Goal: Transaction & Acquisition: Obtain resource

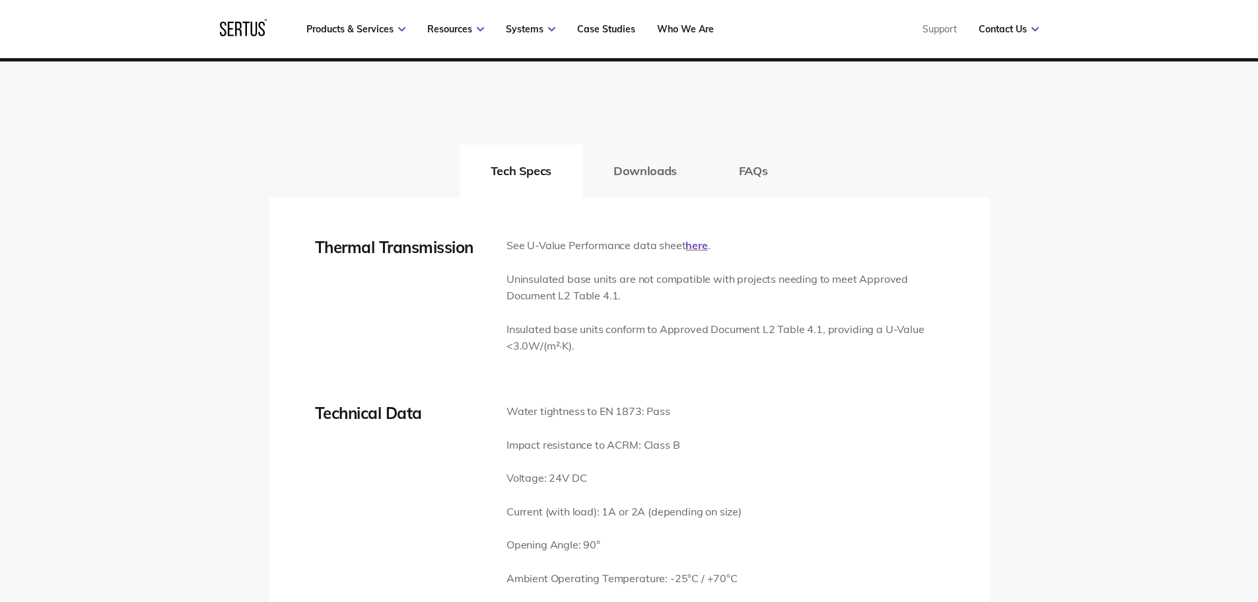
scroll to position [1651, 0]
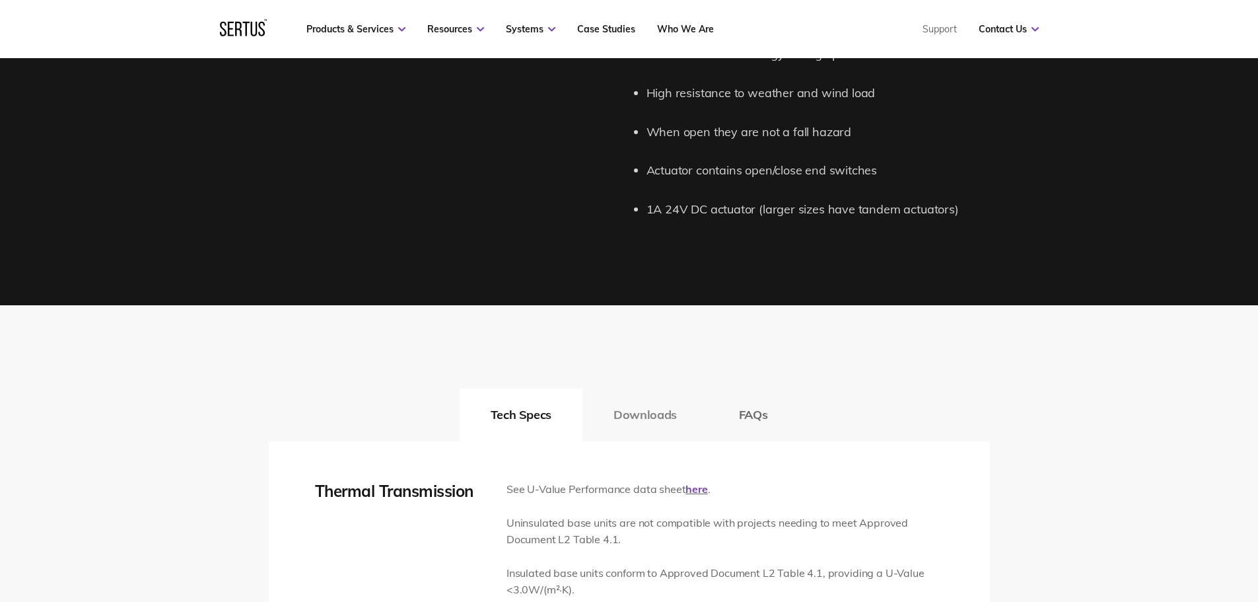
click at [643, 405] on button "Downloads" at bounding box center [645, 414] width 125 height 53
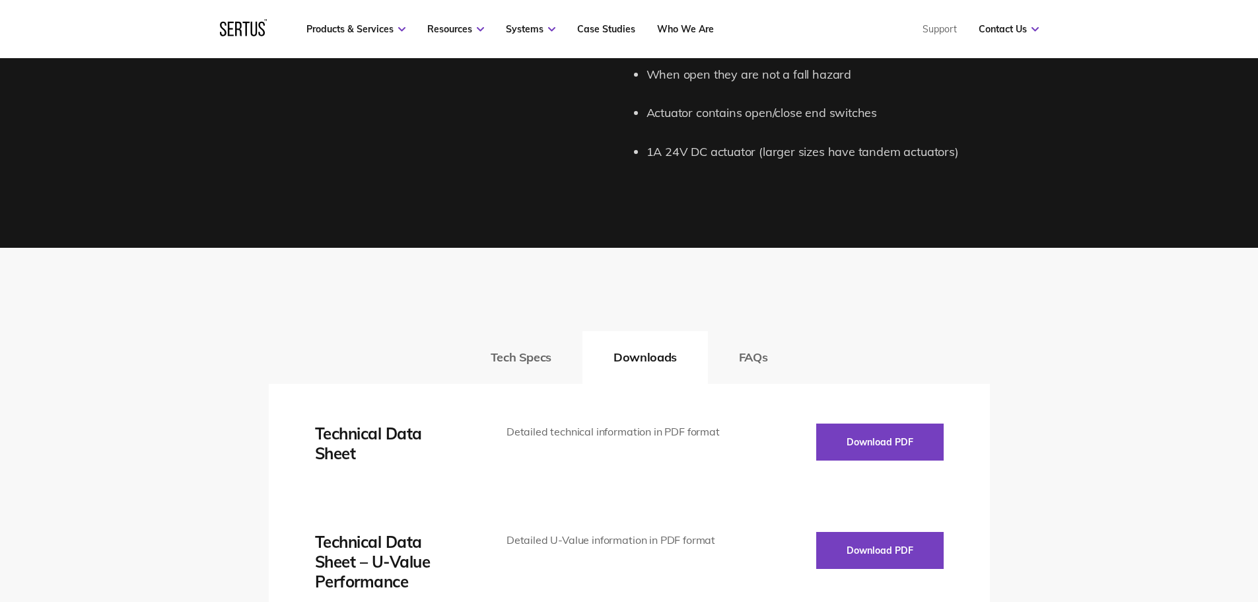
scroll to position [1783, 0]
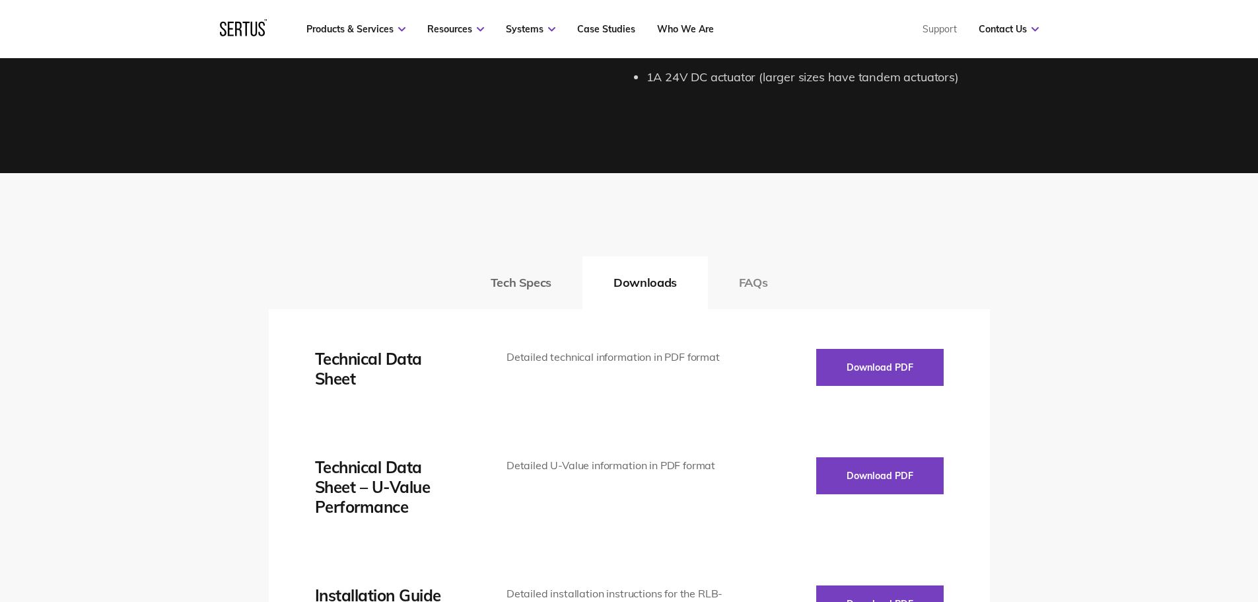
click at [748, 287] on button "FAQs" at bounding box center [753, 282] width 91 height 53
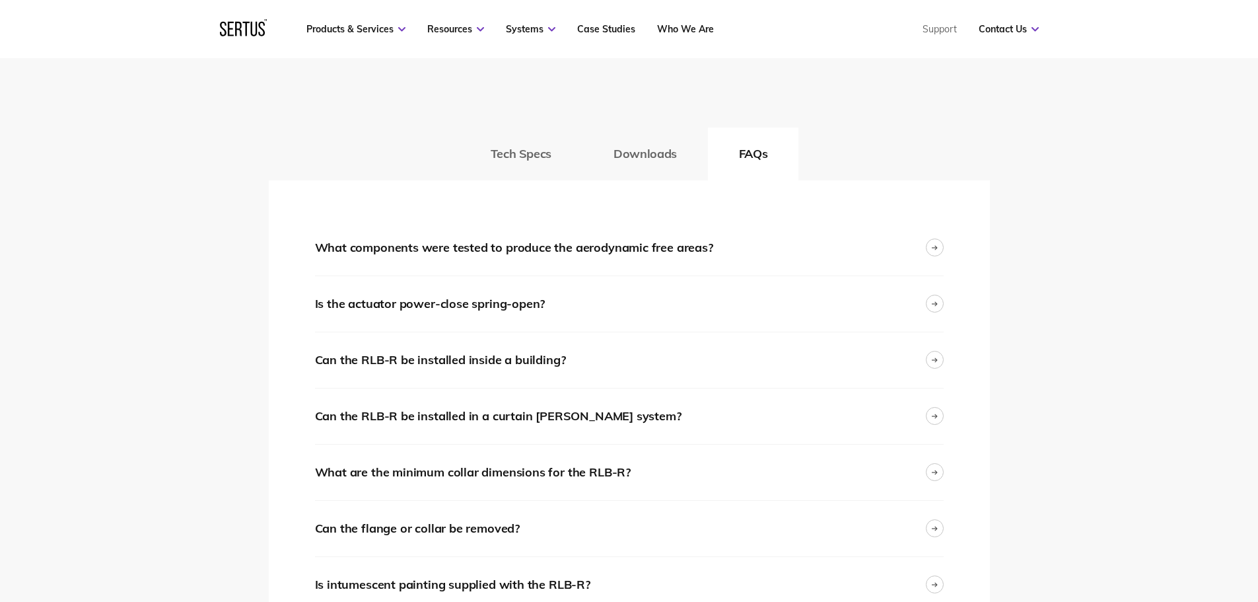
scroll to position [1916, 0]
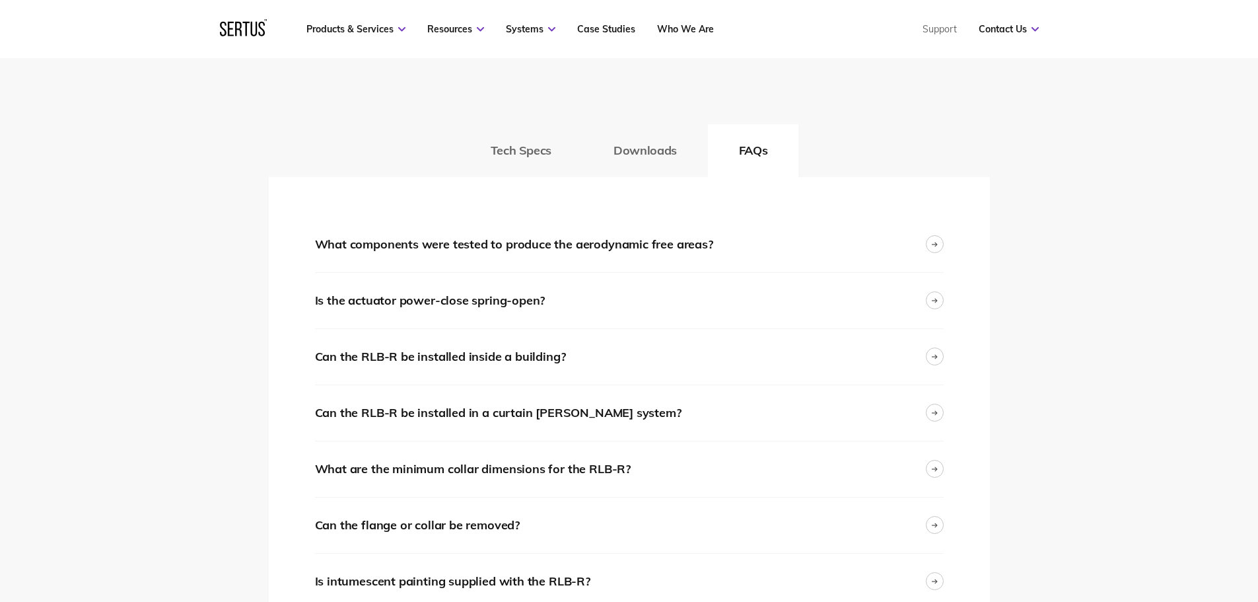
click at [761, 291] on div "Is the actuator power-close spring-open?" at bounding box center [629, 300] width 629 height 55
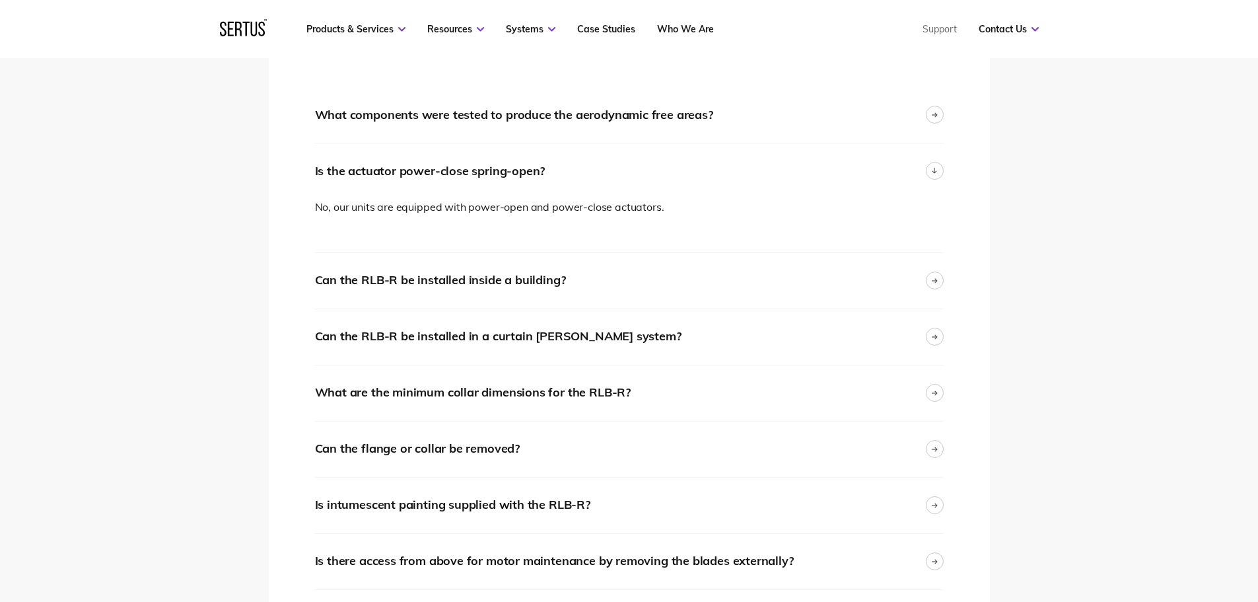
scroll to position [2048, 0]
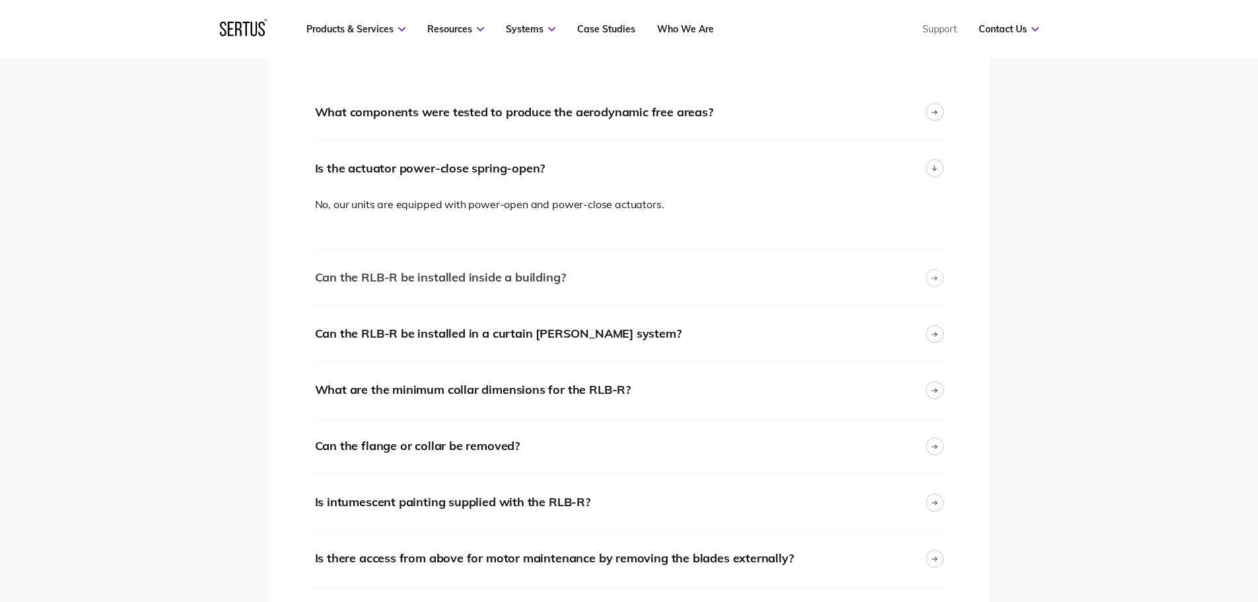
click at [756, 289] on div "Can the RLB-R be installed inside a building?" at bounding box center [629, 277] width 629 height 55
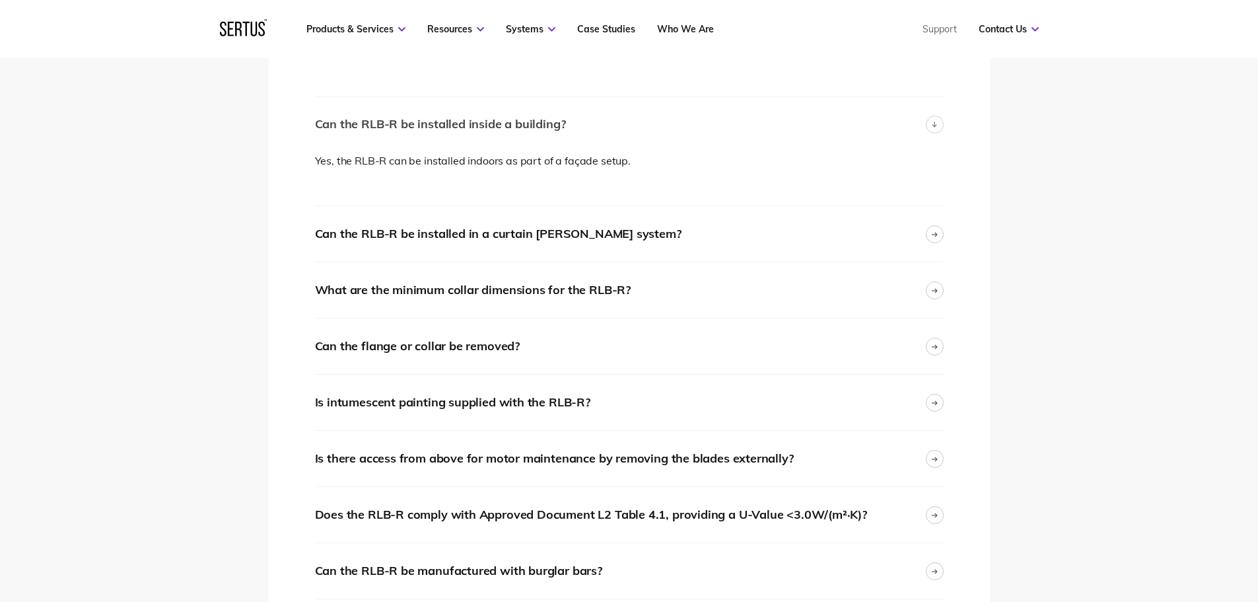
scroll to position [2246, 0]
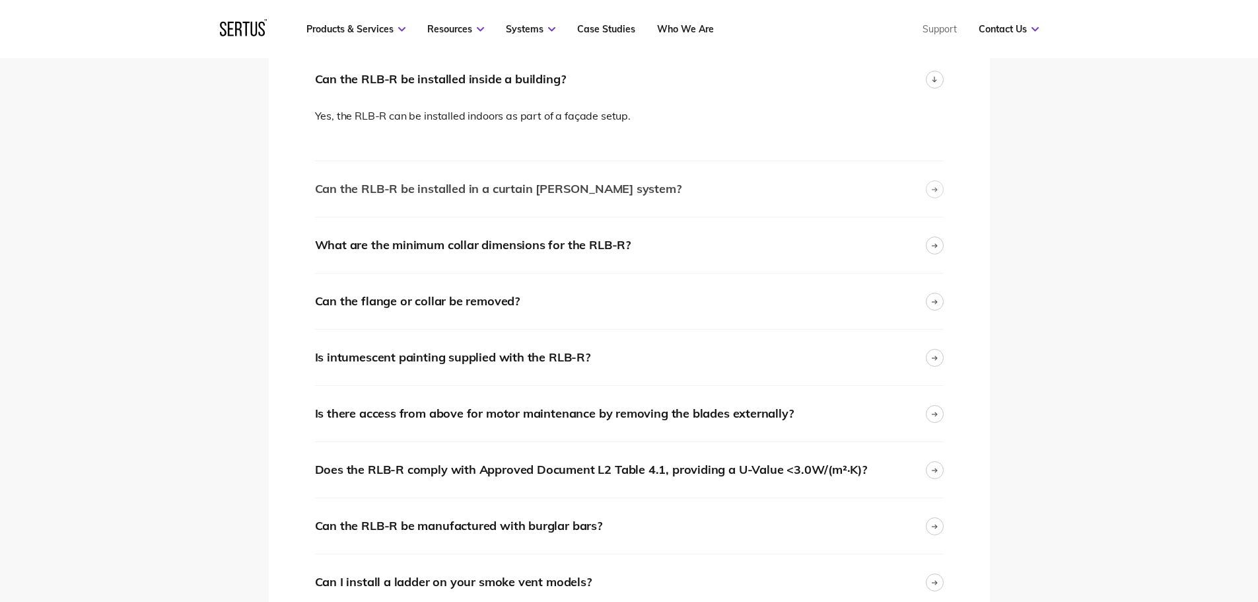
click at [684, 188] on div "Can the RLB-R be installed in a curtain [PERSON_NAME] system?" at bounding box center [629, 188] width 629 height 55
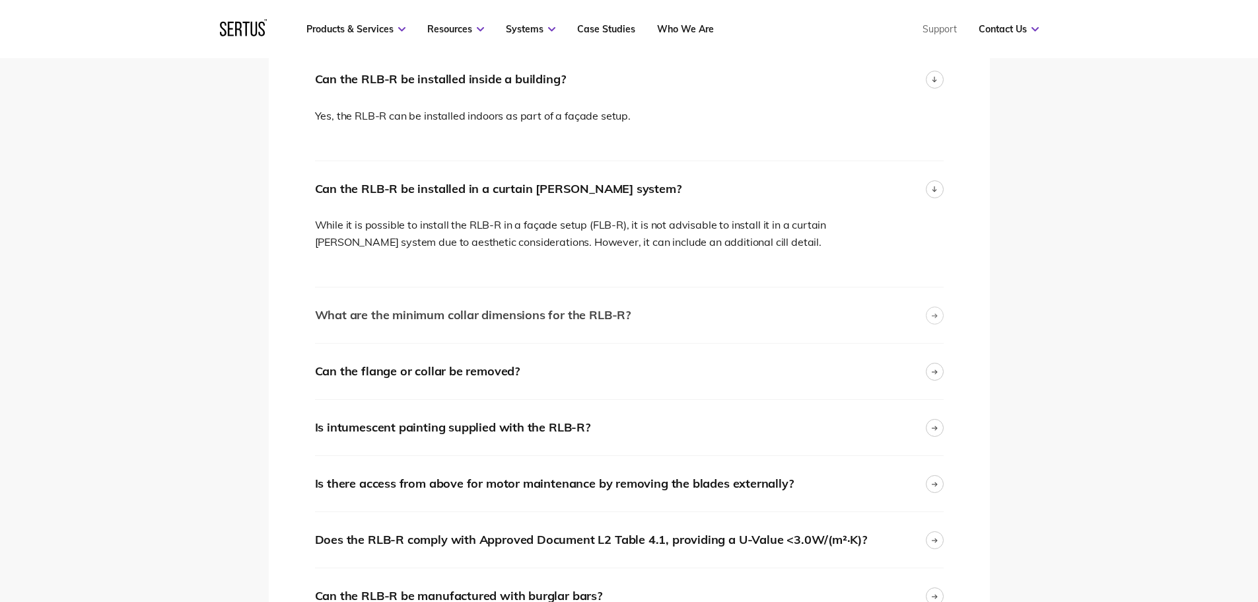
click at [661, 305] on div "What are the minimum collar dimensions for the RLB-R?" at bounding box center [629, 314] width 629 height 55
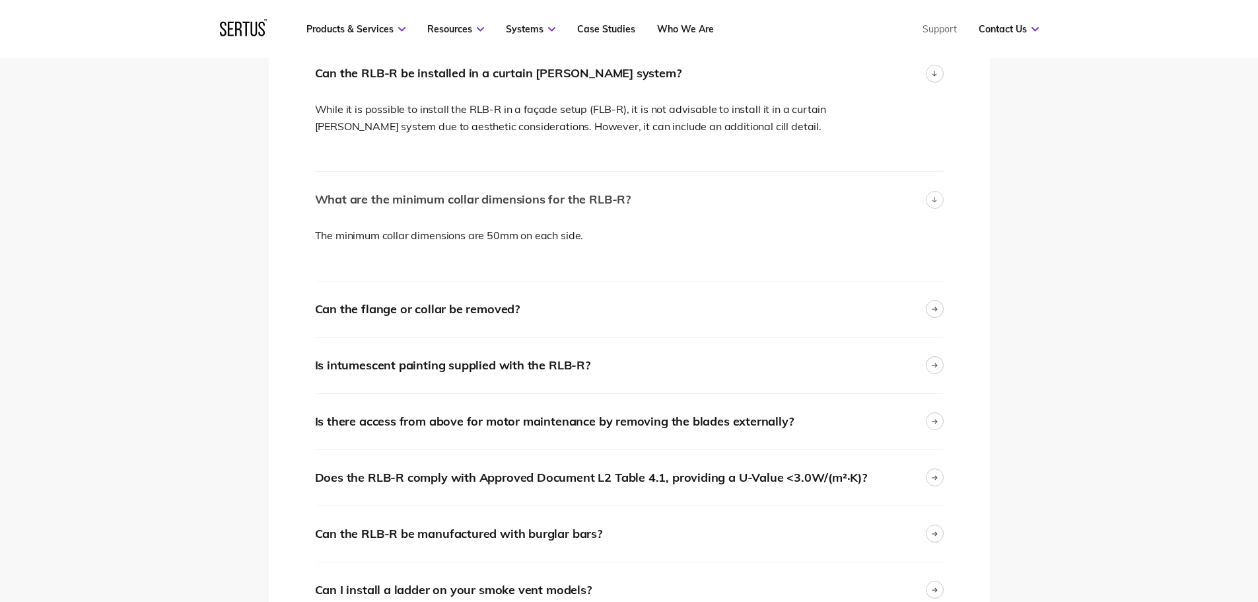
scroll to position [2378, 0]
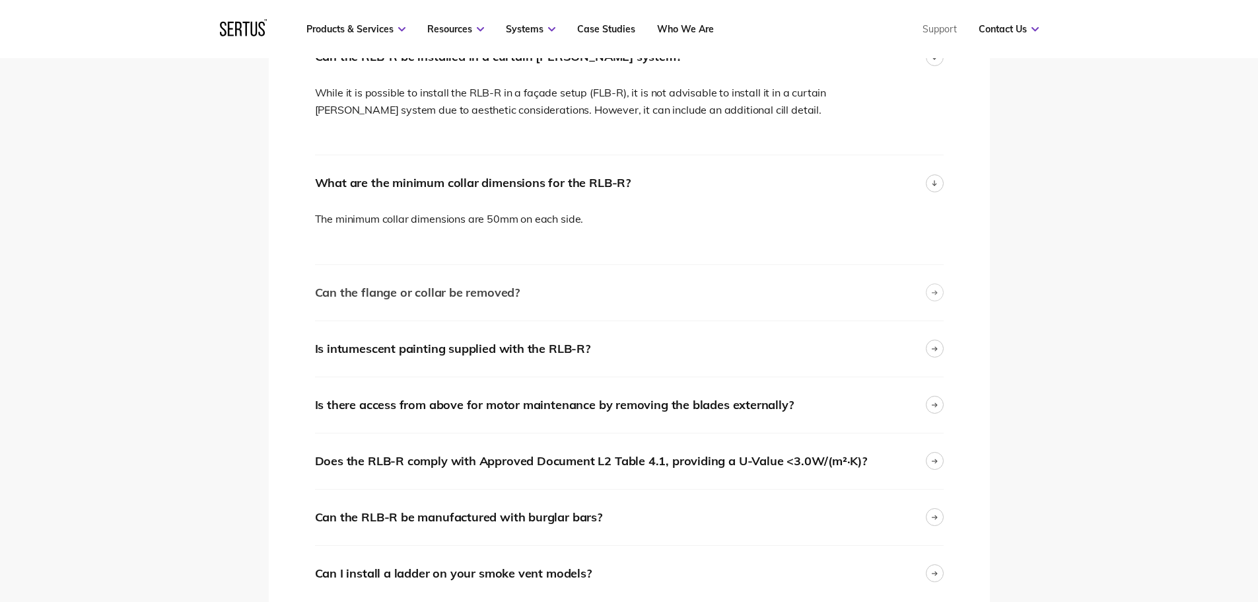
click at [665, 303] on div "Can the flange or collar be removed?" at bounding box center [629, 292] width 629 height 55
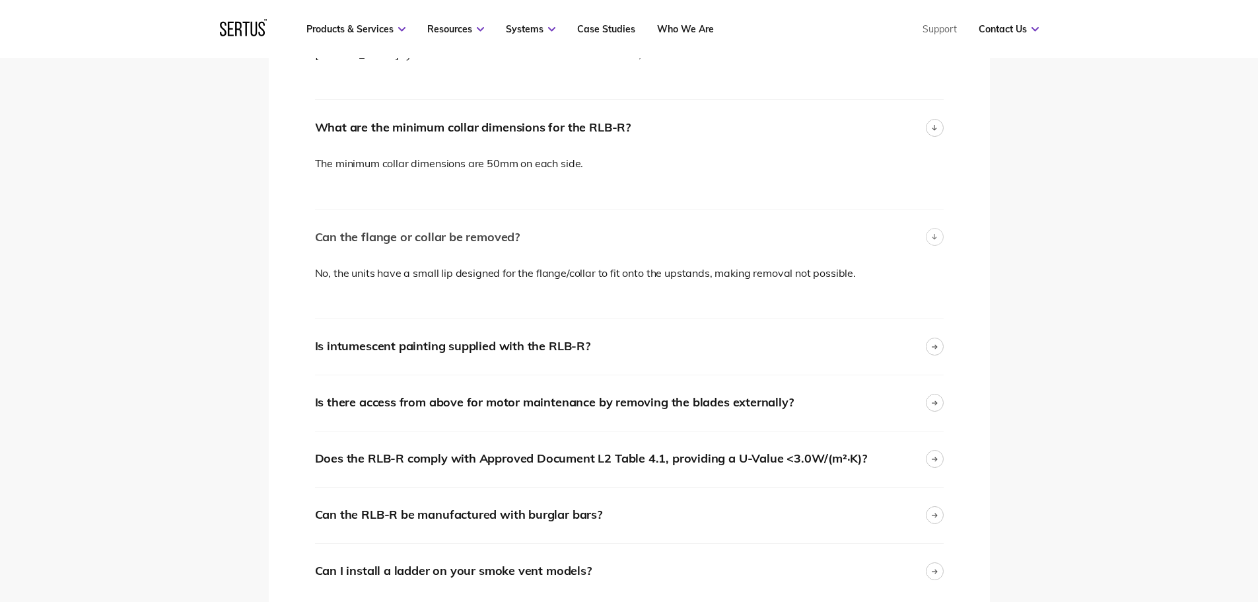
scroll to position [2510, 0]
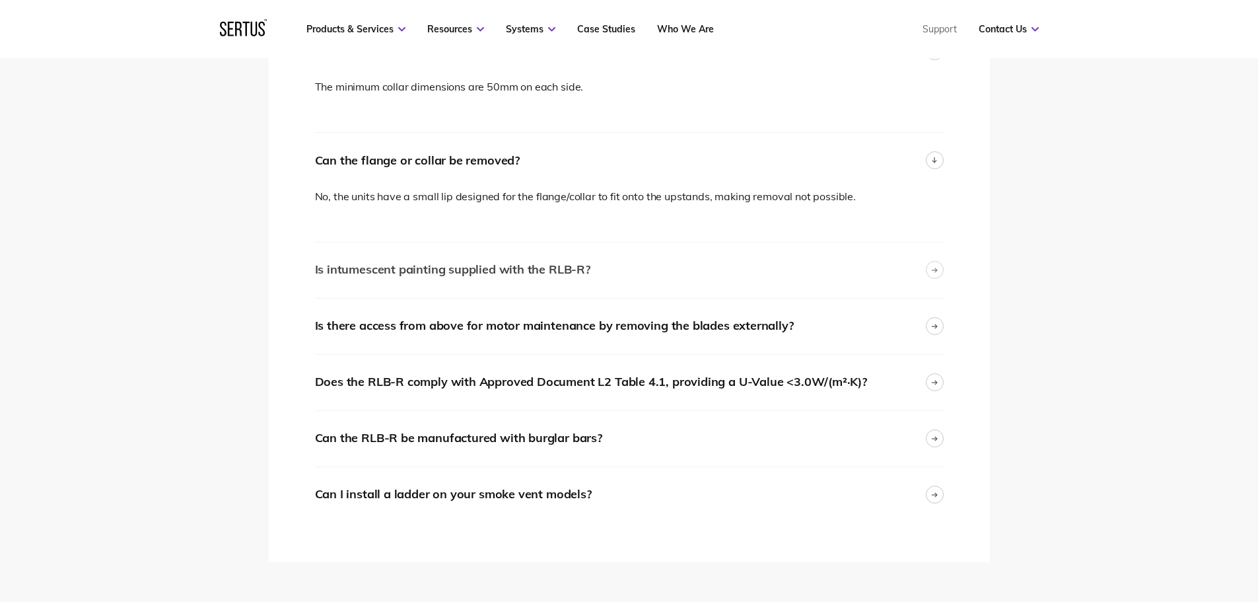
click at [649, 277] on div "Is intumescent painting supplied with the RLB-R?" at bounding box center [629, 269] width 629 height 55
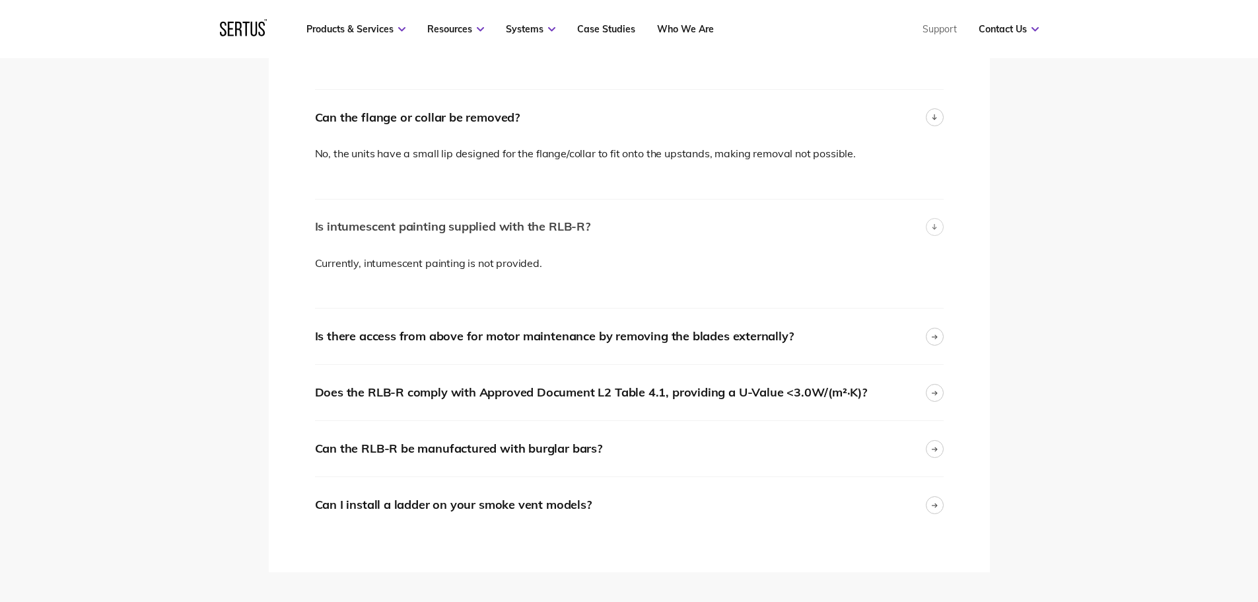
scroll to position [2576, 0]
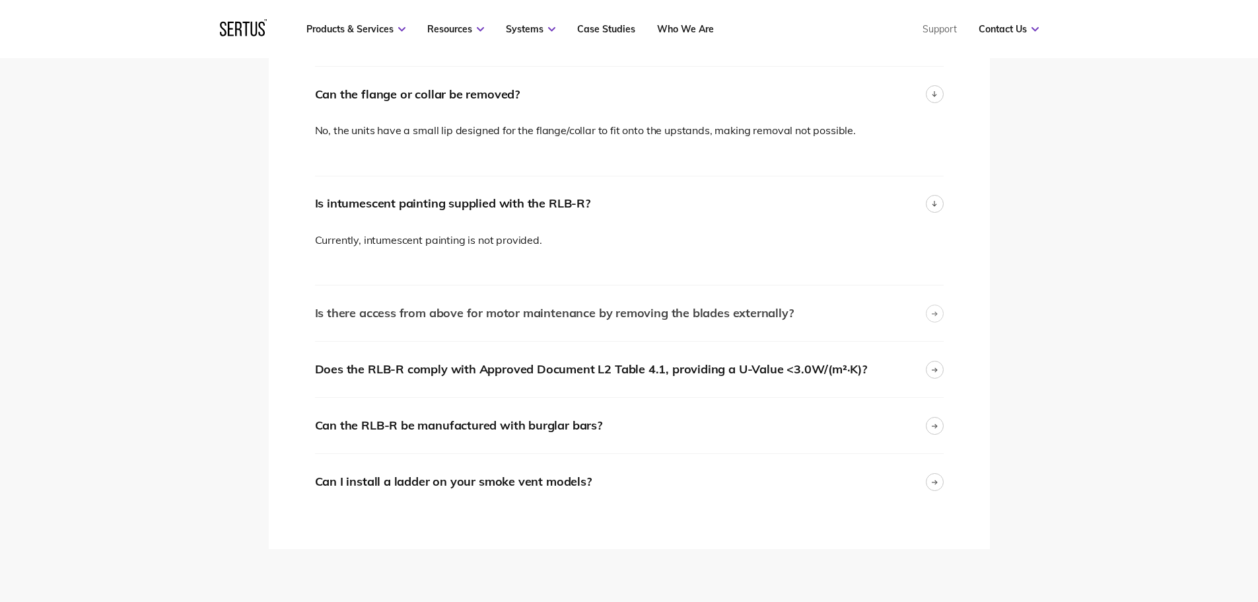
click at [678, 324] on div "Is there access from above for motor maintenance by removing the blades externa…" at bounding box center [629, 312] width 629 height 55
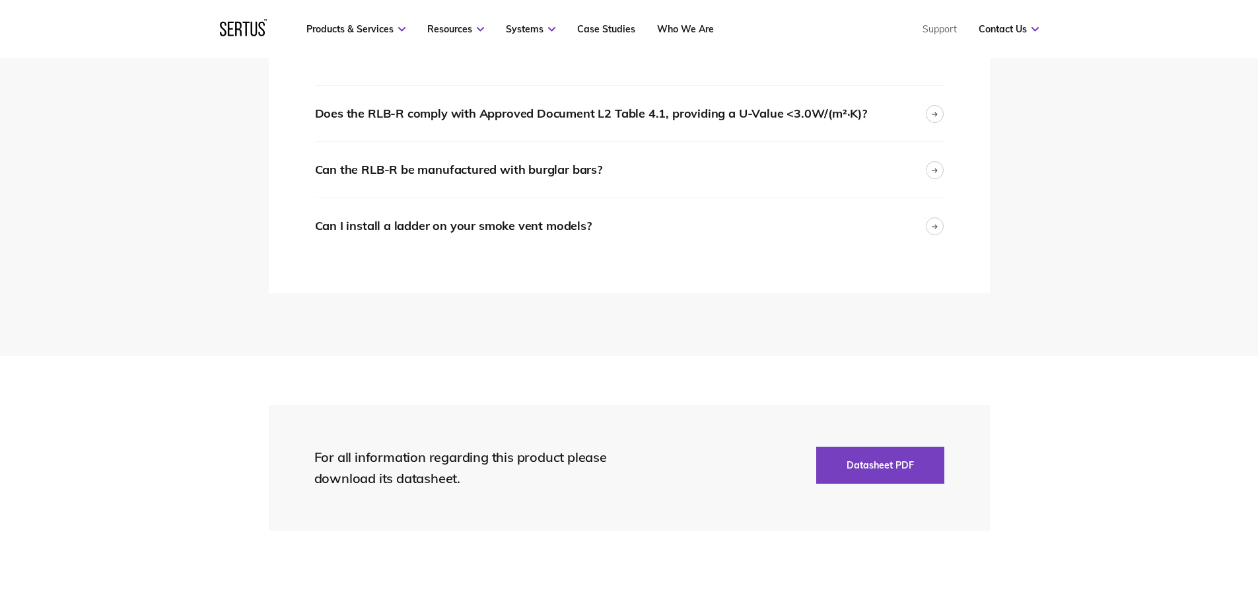
scroll to position [2906, 0]
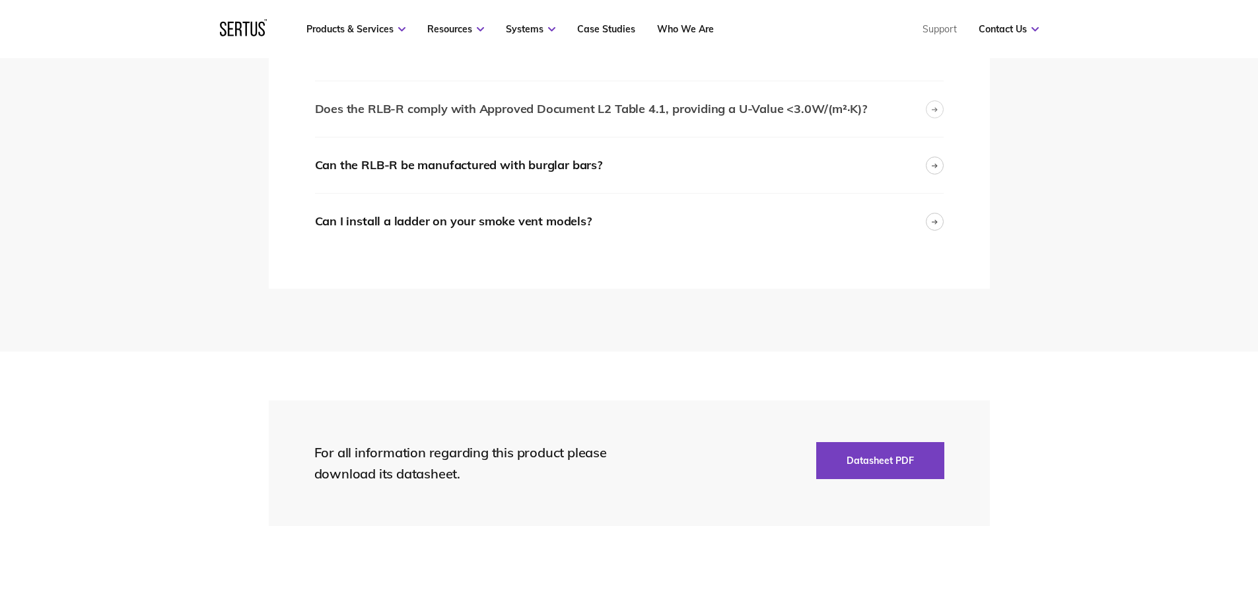
click at [643, 117] on div "Does the RLB-R comply with Approved Document L2 Table 4.1, providing a U-Value …" at bounding box center [591, 109] width 552 height 19
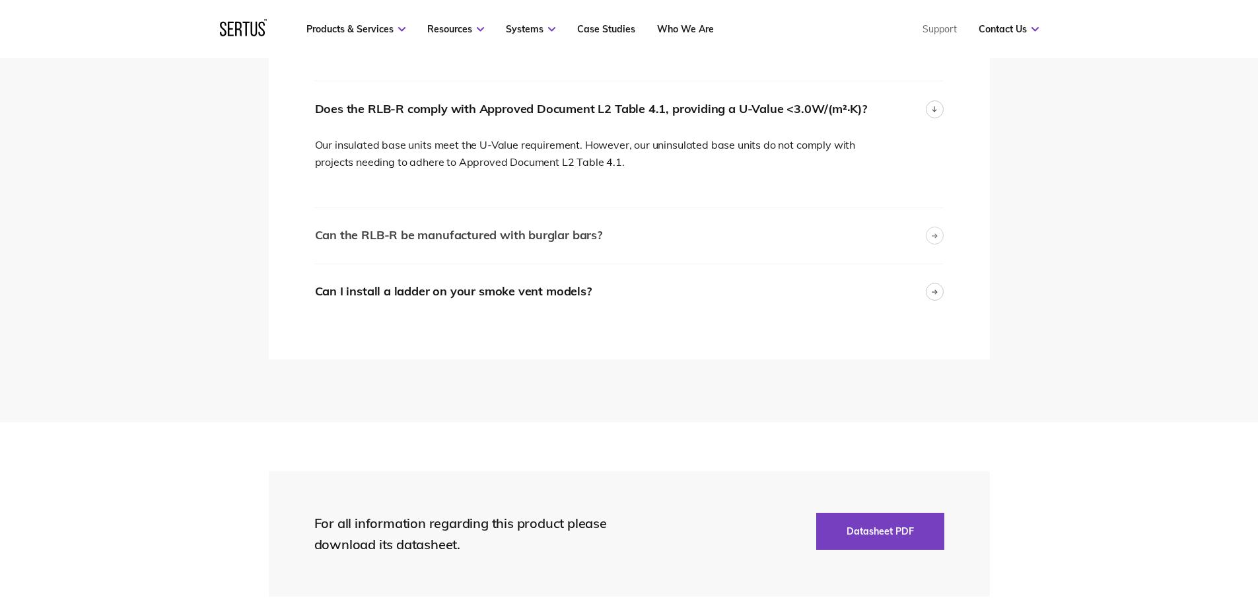
click at [686, 234] on div "Can the RLB-R be manufactured with burglar bars?" at bounding box center [629, 235] width 629 height 55
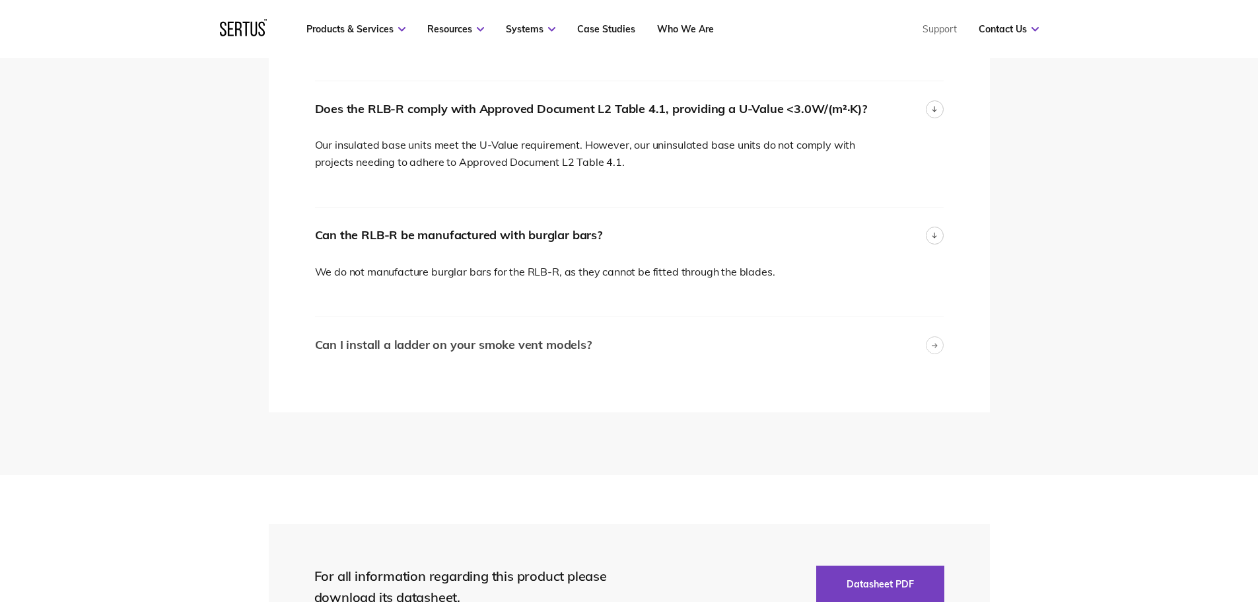
click at [665, 345] on div "Can I install a ladder on your smoke vent models?" at bounding box center [629, 344] width 629 height 55
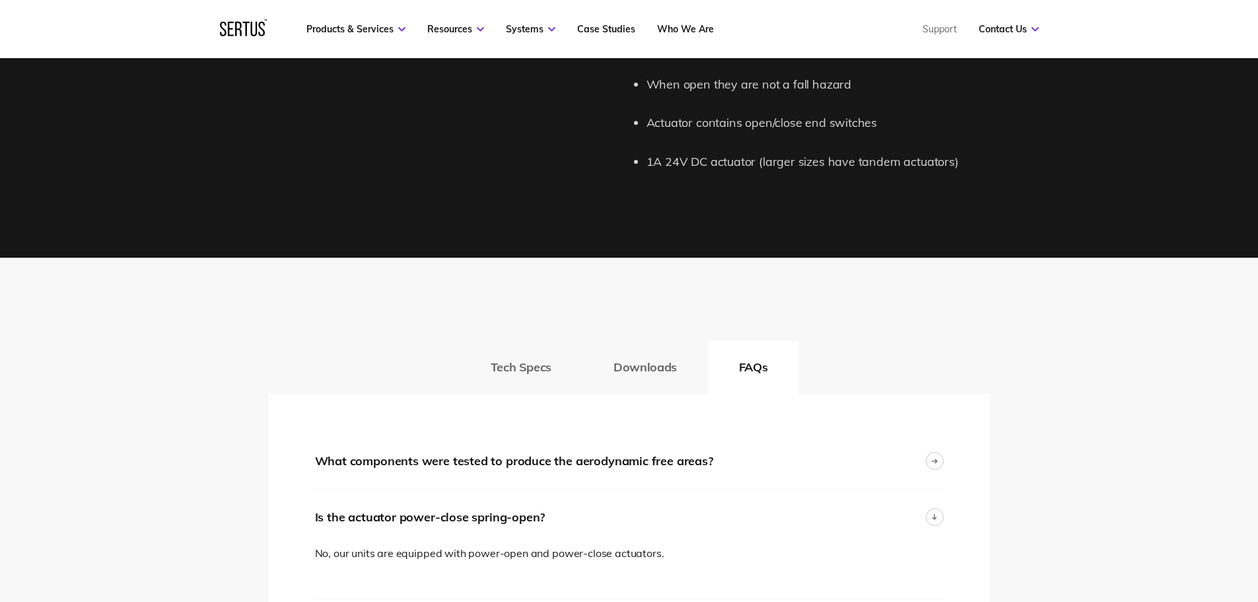
scroll to position [1916, 0]
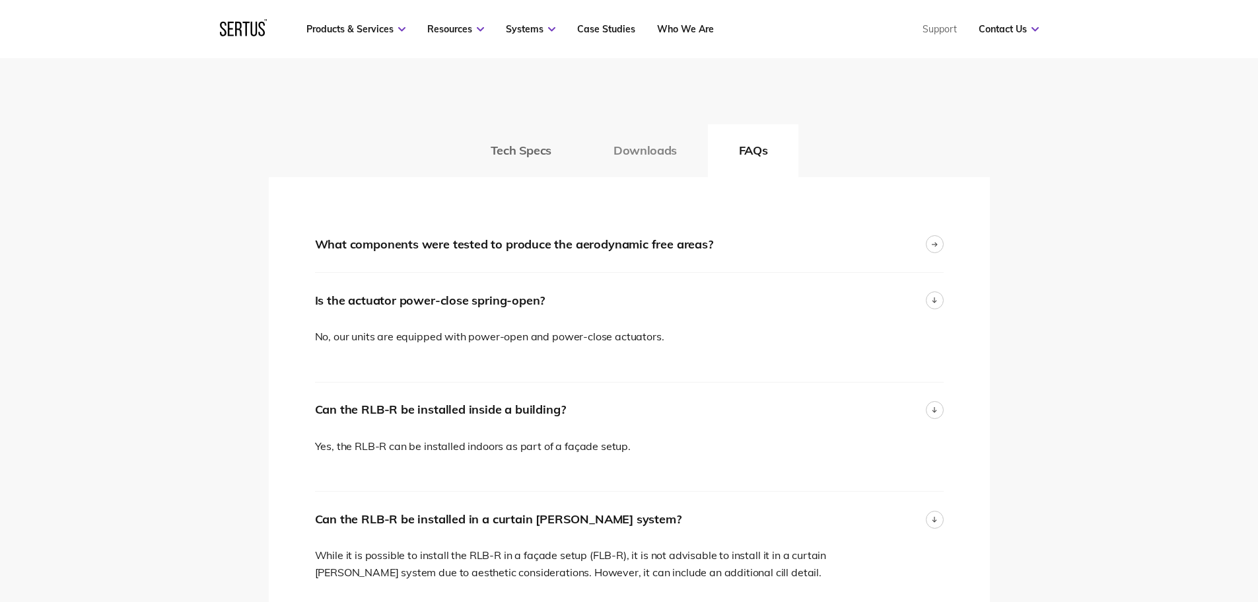
click at [647, 159] on button "Downloads" at bounding box center [645, 150] width 125 height 53
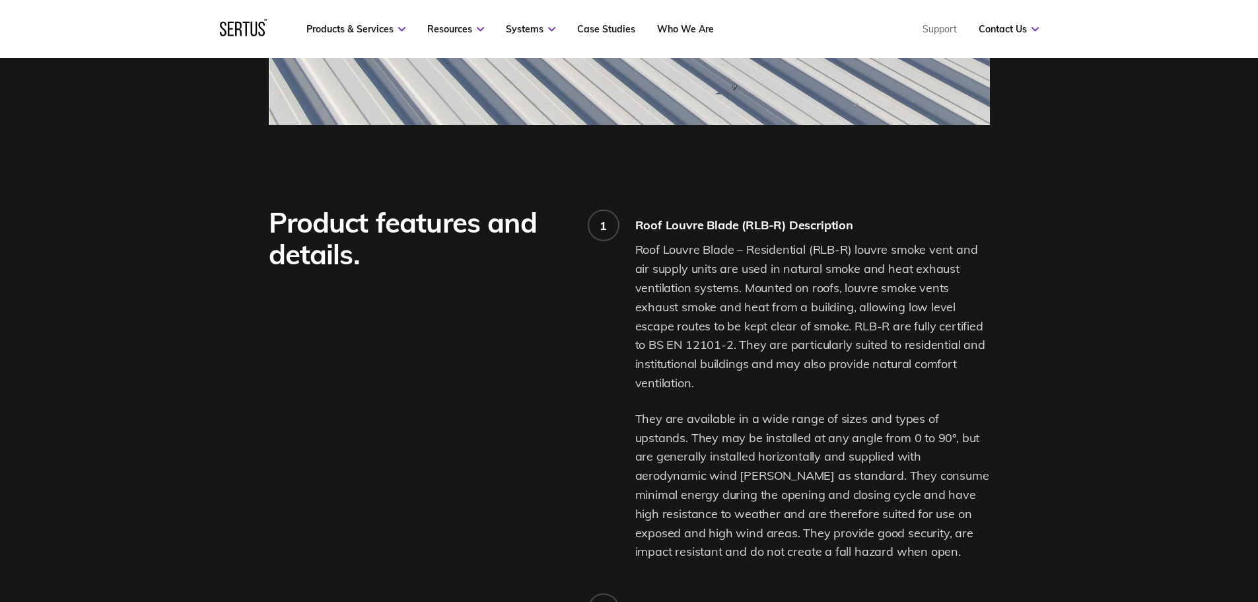
scroll to position [462, 0]
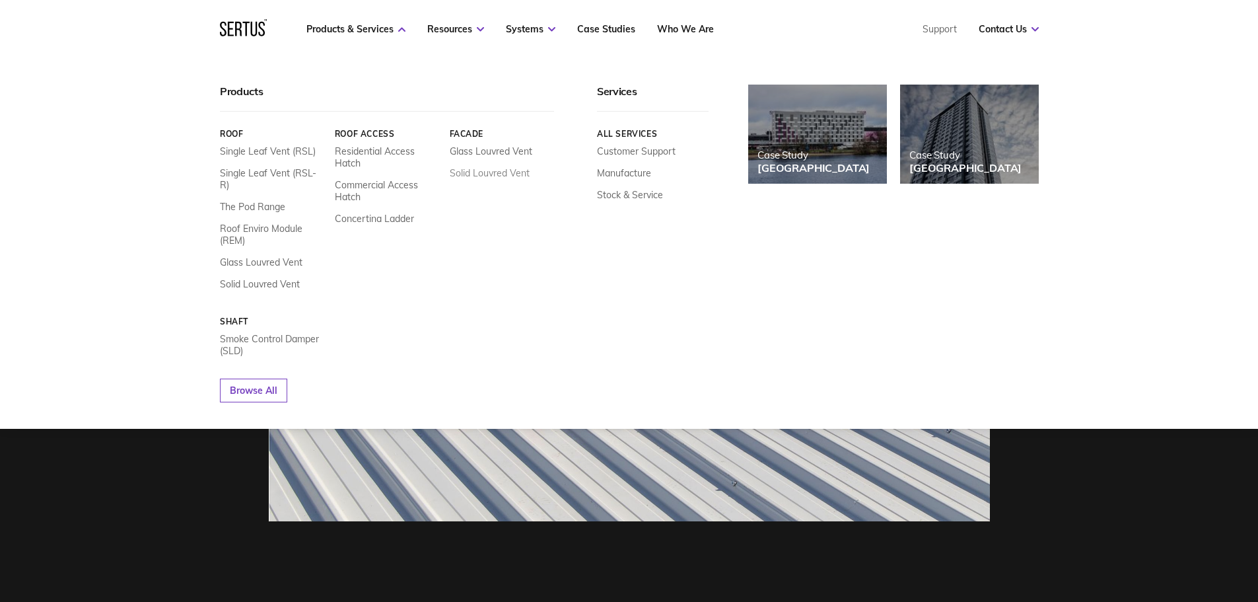
click at [498, 170] on link "Solid Louvred Vent" at bounding box center [489, 173] width 80 height 12
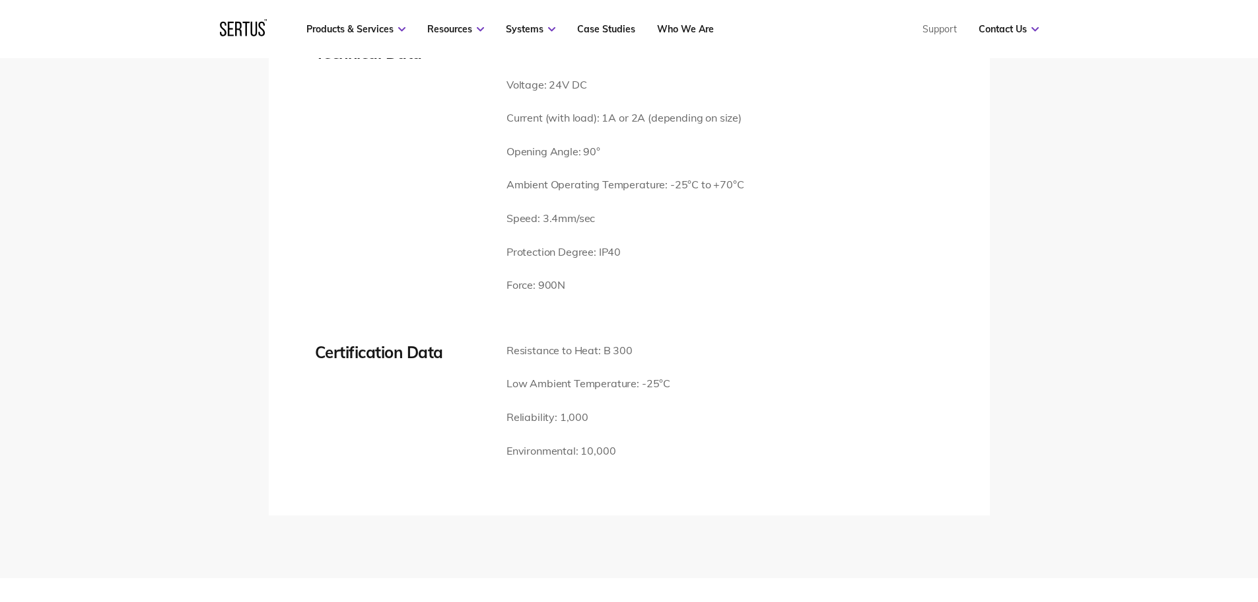
scroll to position [1783, 0]
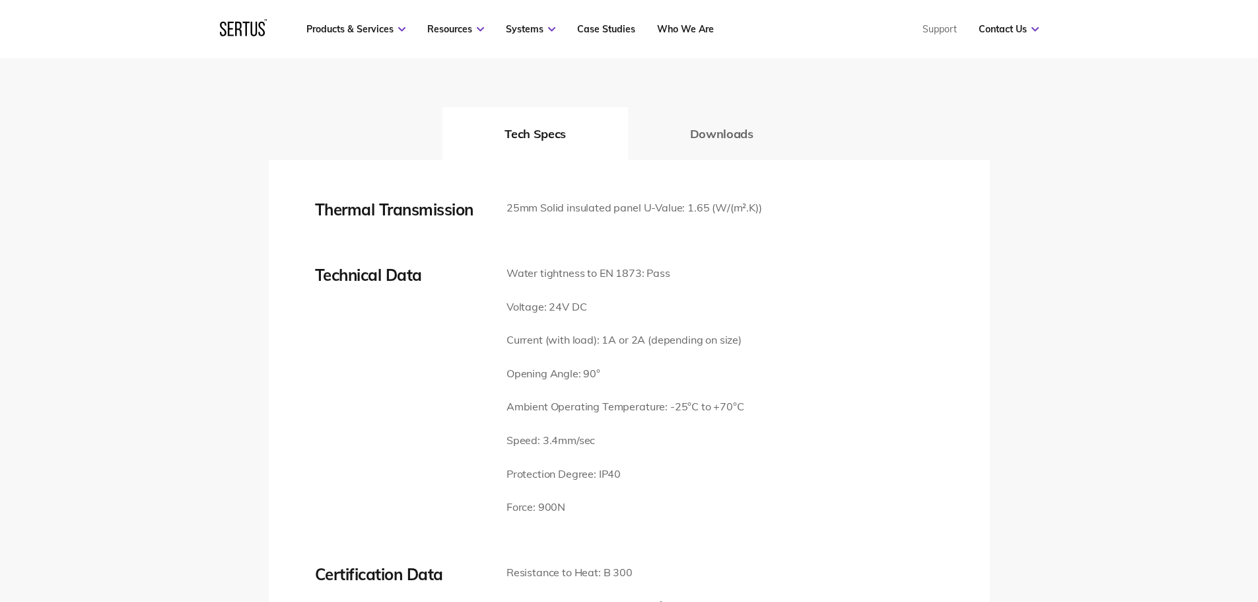
click at [693, 111] on button "Downloads" at bounding box center [722, 133] width 188 height 53
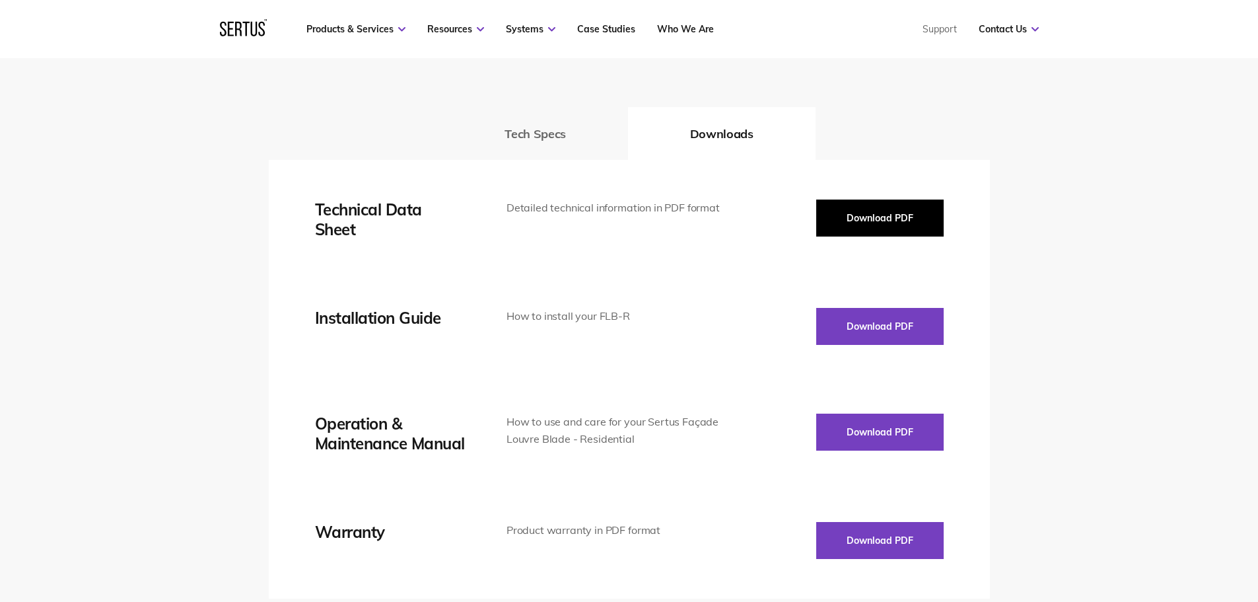
click at [858, 199] on button "Download PDF" at bounding box center [879, 217] width 127 height 37
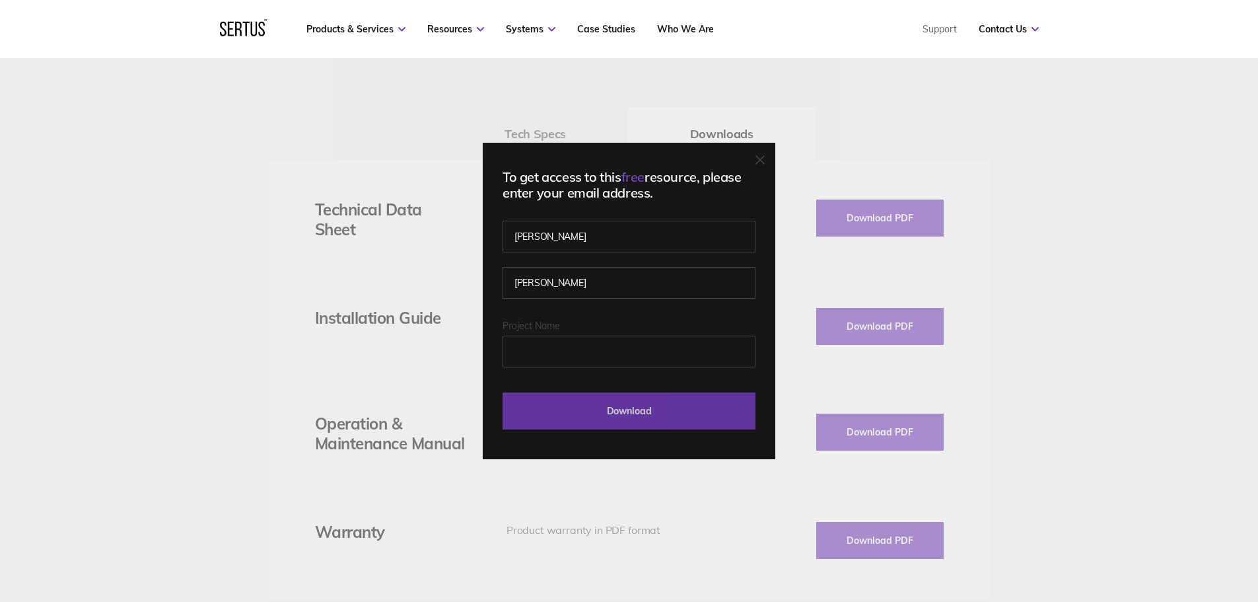
click at [647, 417] on input "Download" at bounding box center [629, 410] width 253 height 37
